Goal: Find specific page/section

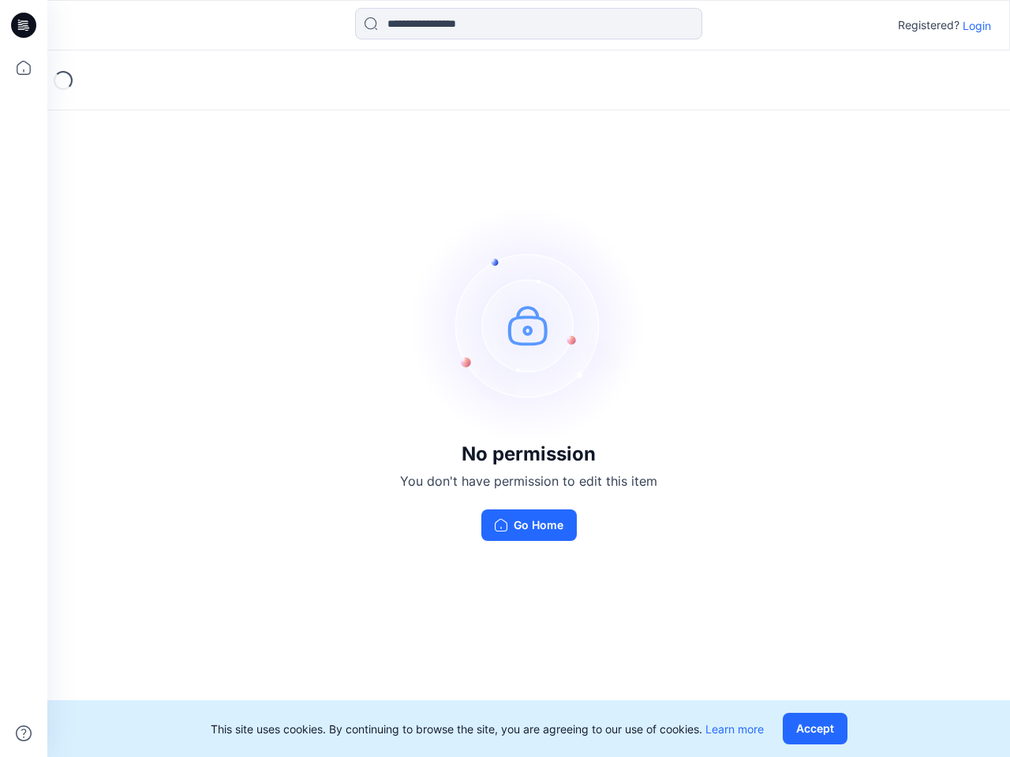
click at [505, 379] on img at bounding box center [528, 325] width 237 height 237
click at [24, 25] on icon at bounding box center [26, 25] width 6 height 1
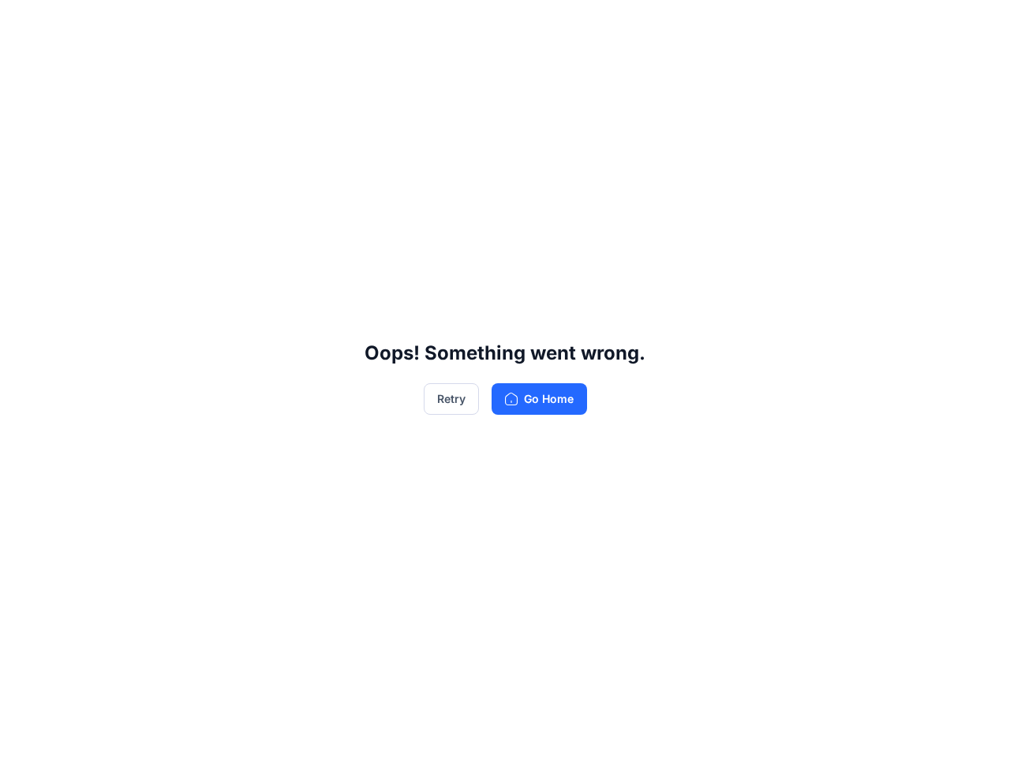
click at [24, 68] on div "Oops! Something went wrong. Retry Go Home" at bounding box center [505, 378] width 1010 height 757
click at [24, 733] on div "Oops! Something went wrong. Retry Go Home" at bounding box center [505, 378] width 1010 height 757
click at [528, 24] on div "Oops! Something went wrong. Retry Go Home" at bounding box center [505, 378] width 1010 height 757
click at [976, 25] on div "Oops! Something went wrong. Retry Go Home" at bounding box center [505, 378] width 1010 height 757
click at [818, 729] on div "Oops! Something went wrong. Retry Go Home" at bounding box center [505, 378] width 1010 height 757
